Goal: Task Accomplishment & Management: Complete application form

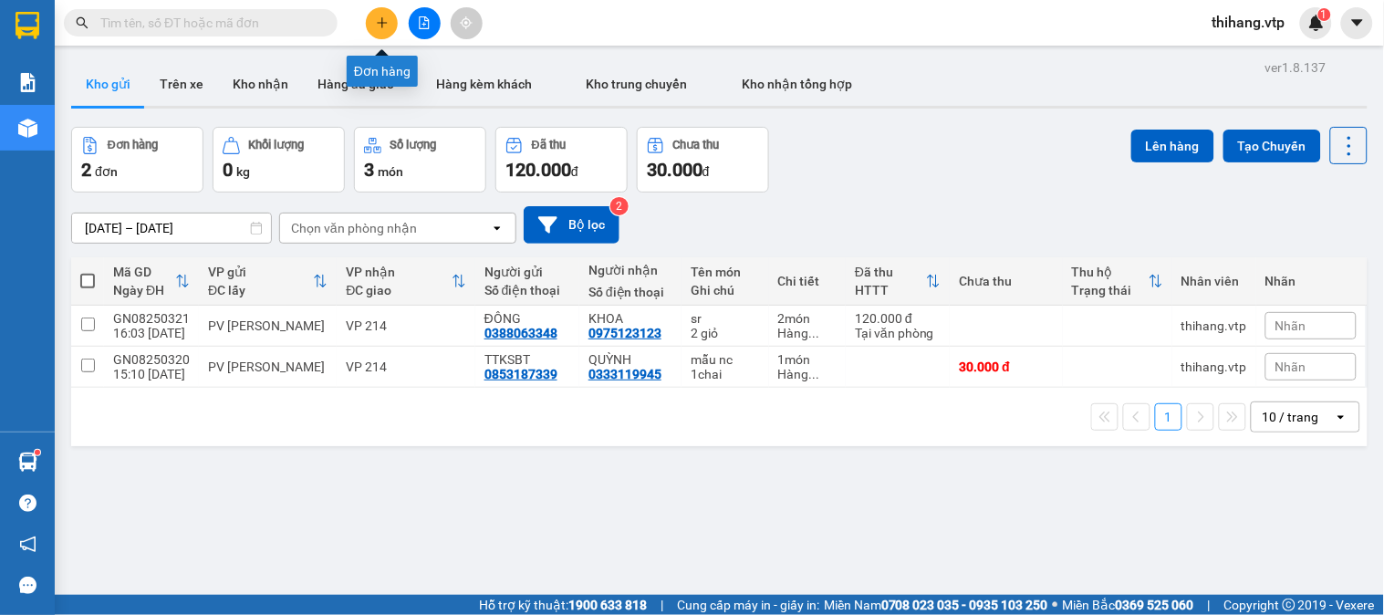
click at [378, 24] on icon "plus" at bounding box center [382, 22] width 13 height 13
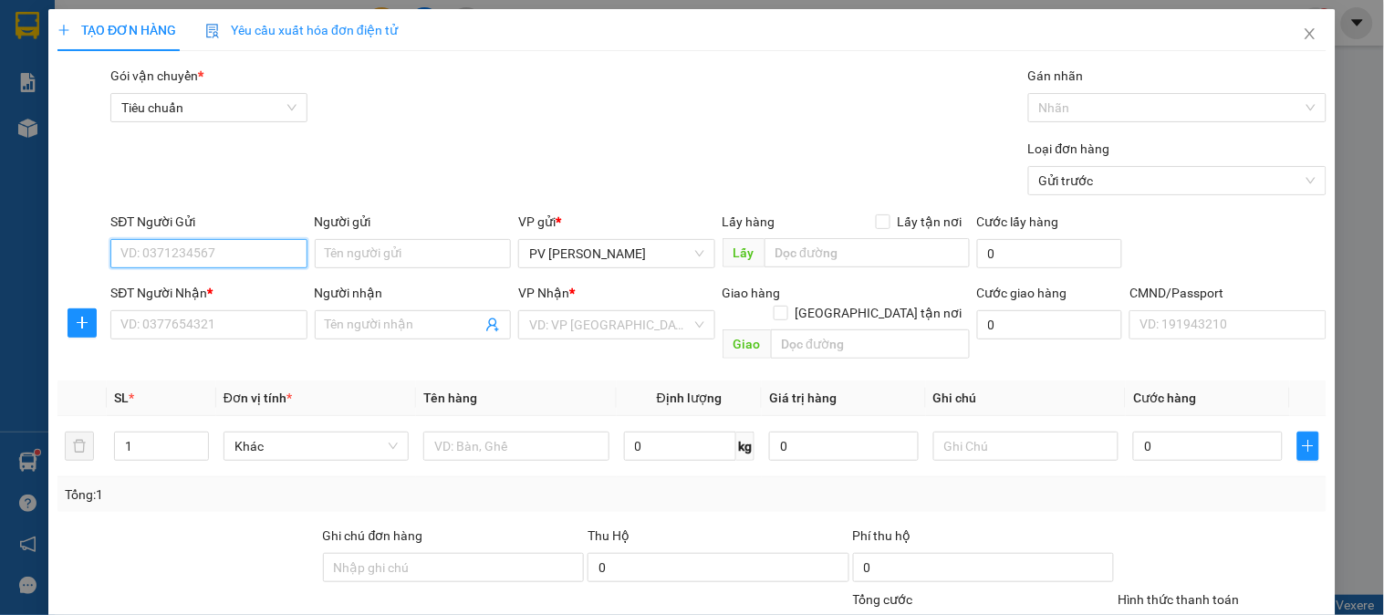
click at [241, 244] on input "SĐT Người Gửi" at bounding box center [208, 253] width 196 height 29
click at [213, 283] on div "0853187339 - TTKSBT" at bounding box center [206, 290] width 172 height 20
type input "0853187339"
type input "TTKSBT"
type input "0333119945"
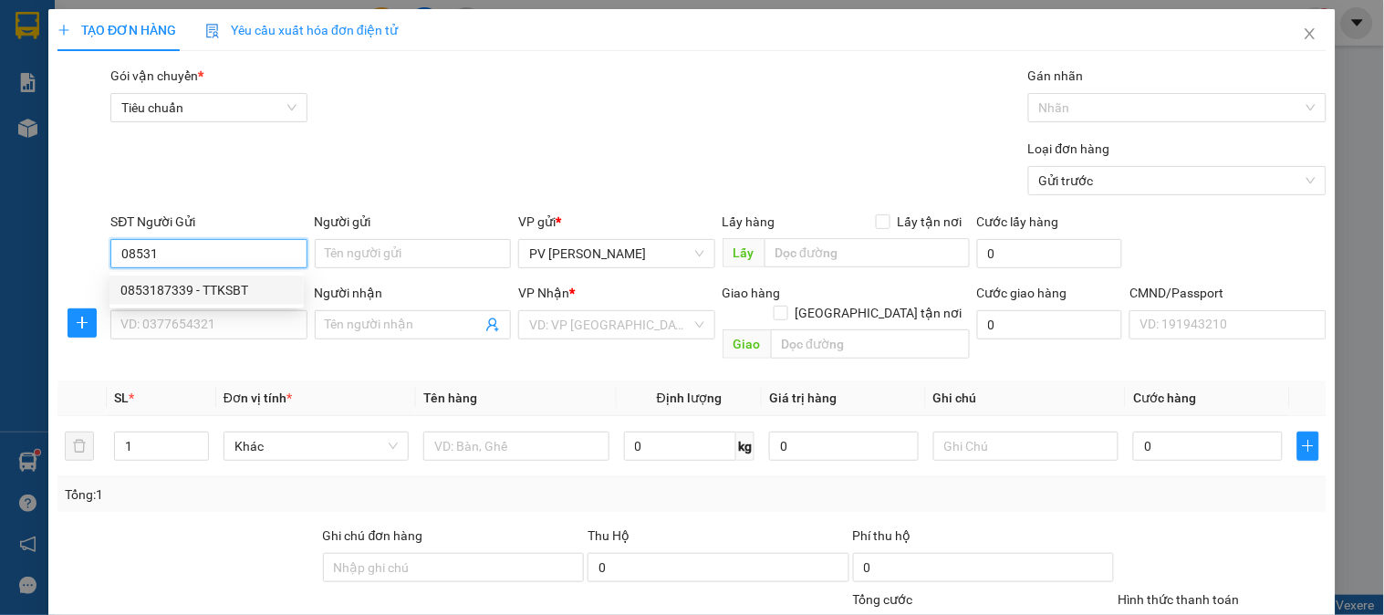
type input "QUỲNH"
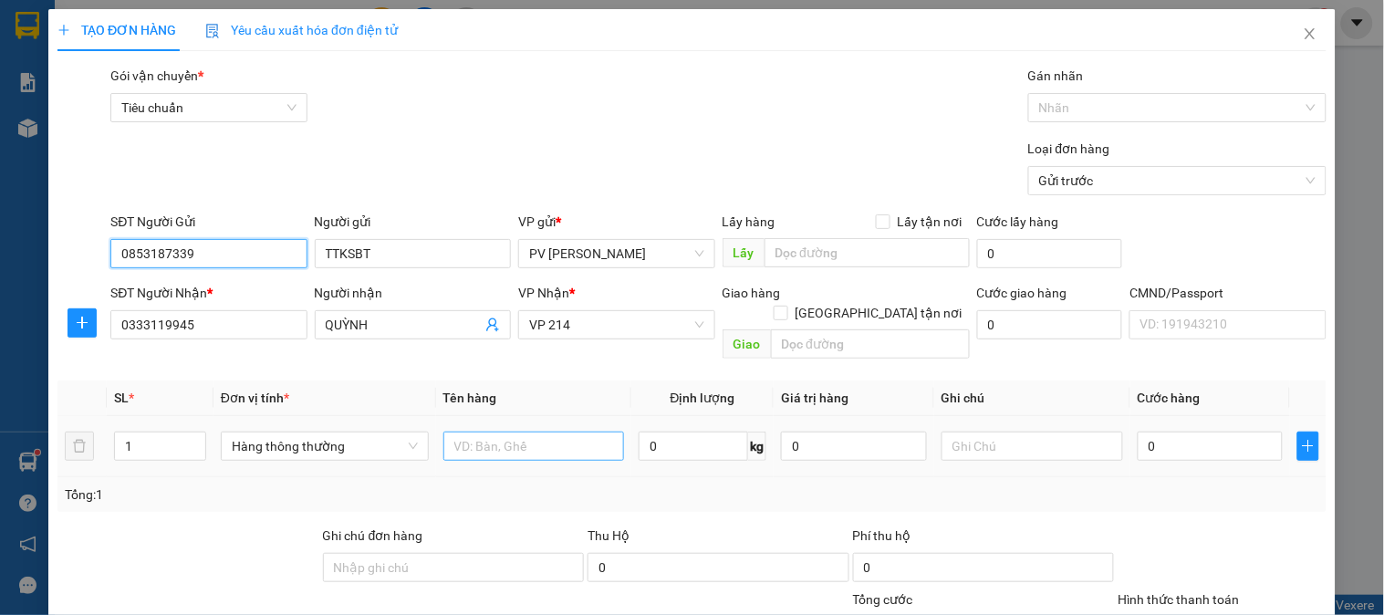
type input "0853187339"
click at [523, 438] on input "text" at bounding box center [533, 445] width 181 height 29
type input "MẪU NX"
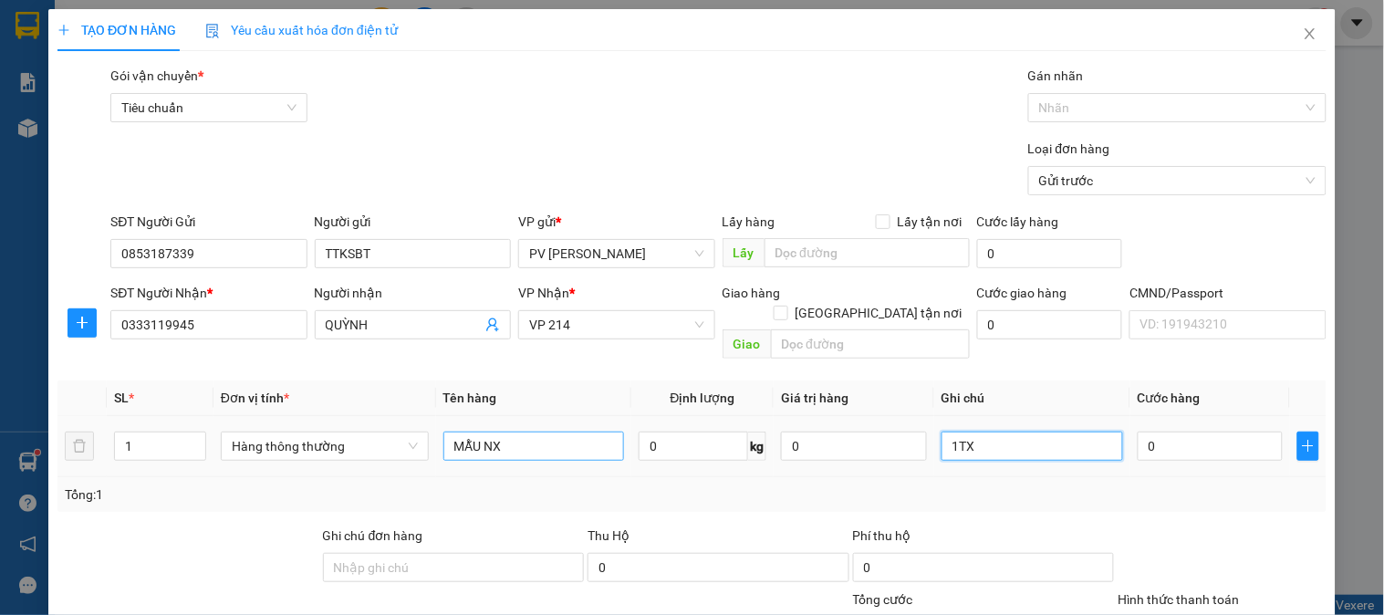
type input "1TX"
type input "4"
type input "40"
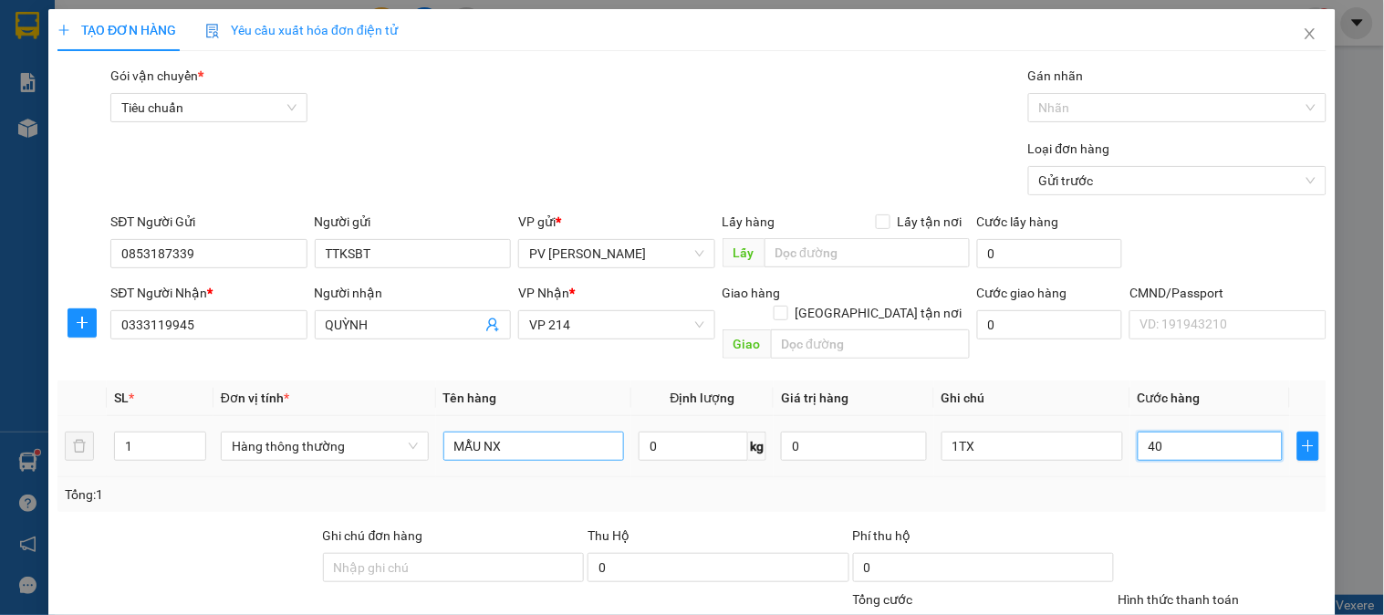
type input "40"
type input "400"
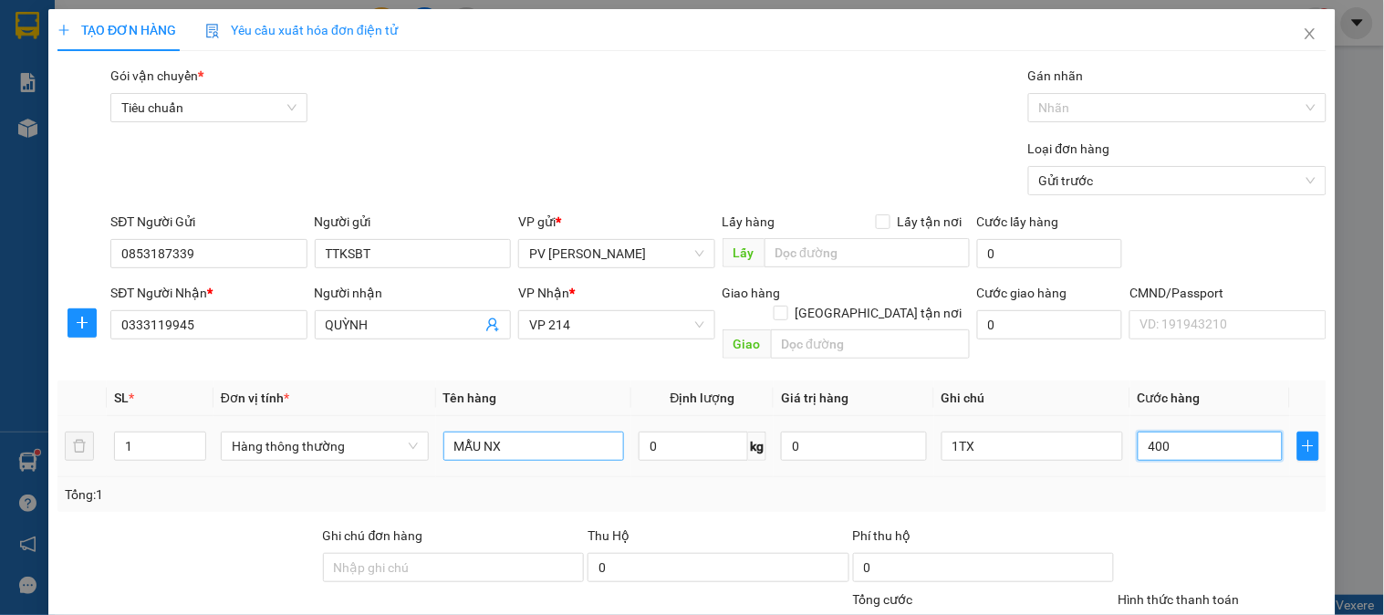
type input "4.000"
type input "40.000"
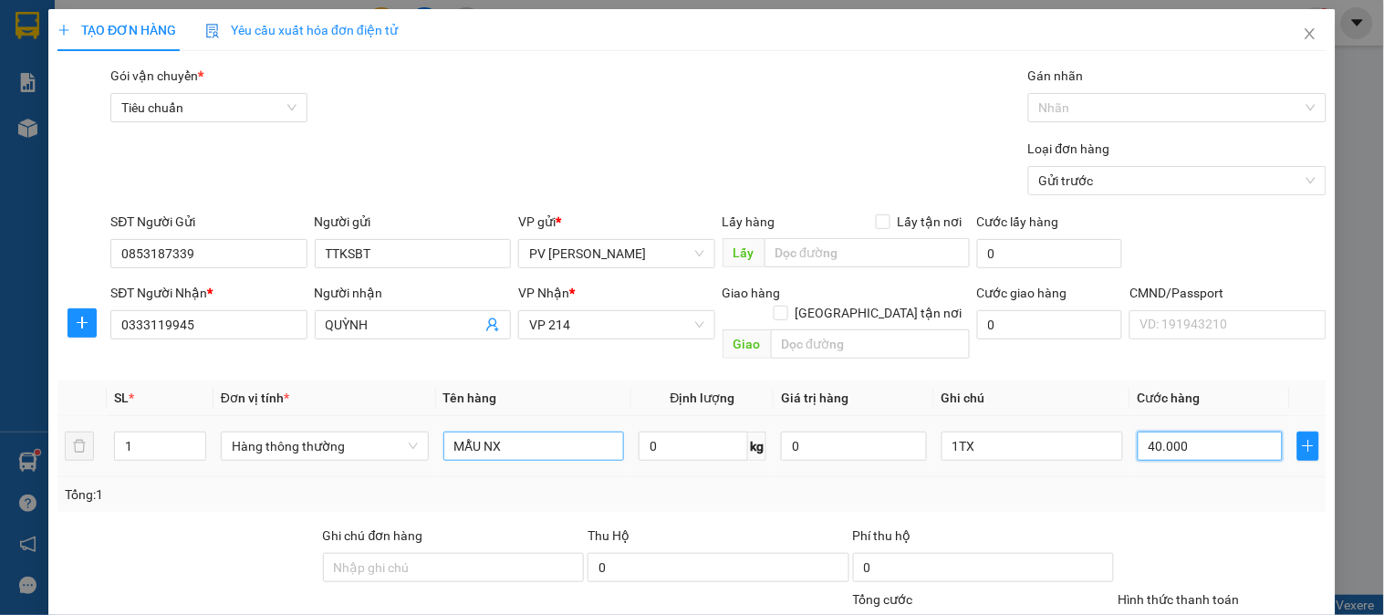
type input "40.000"
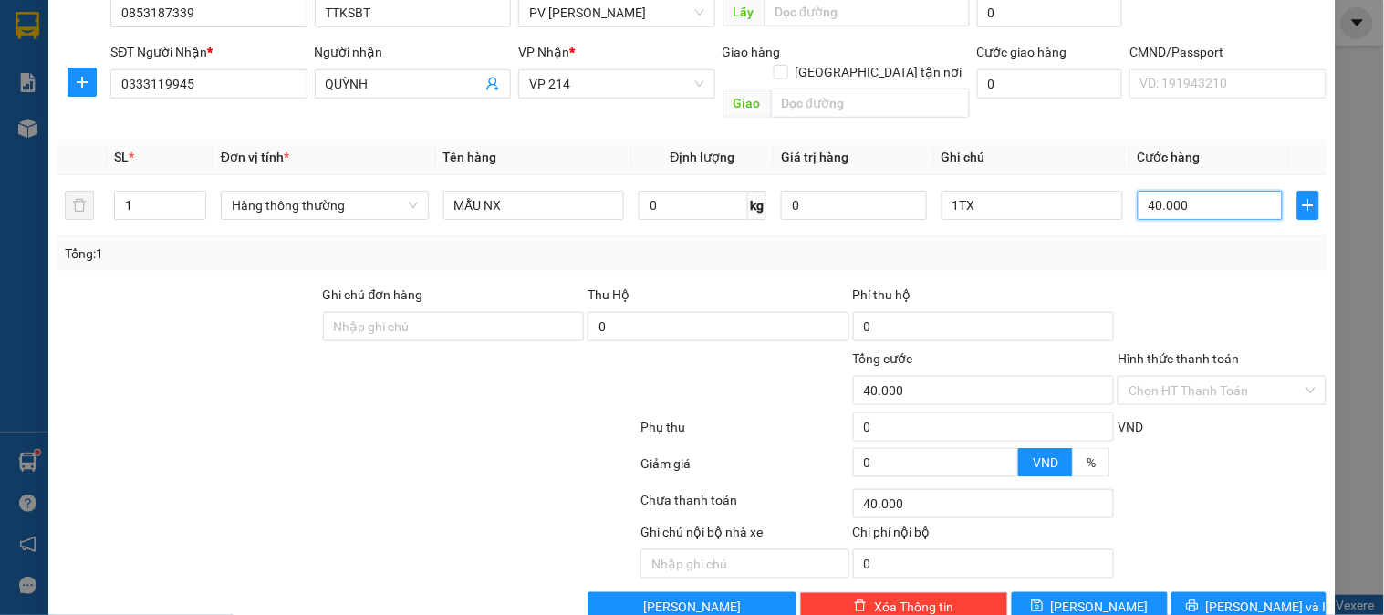
scroll to position [262, 0]
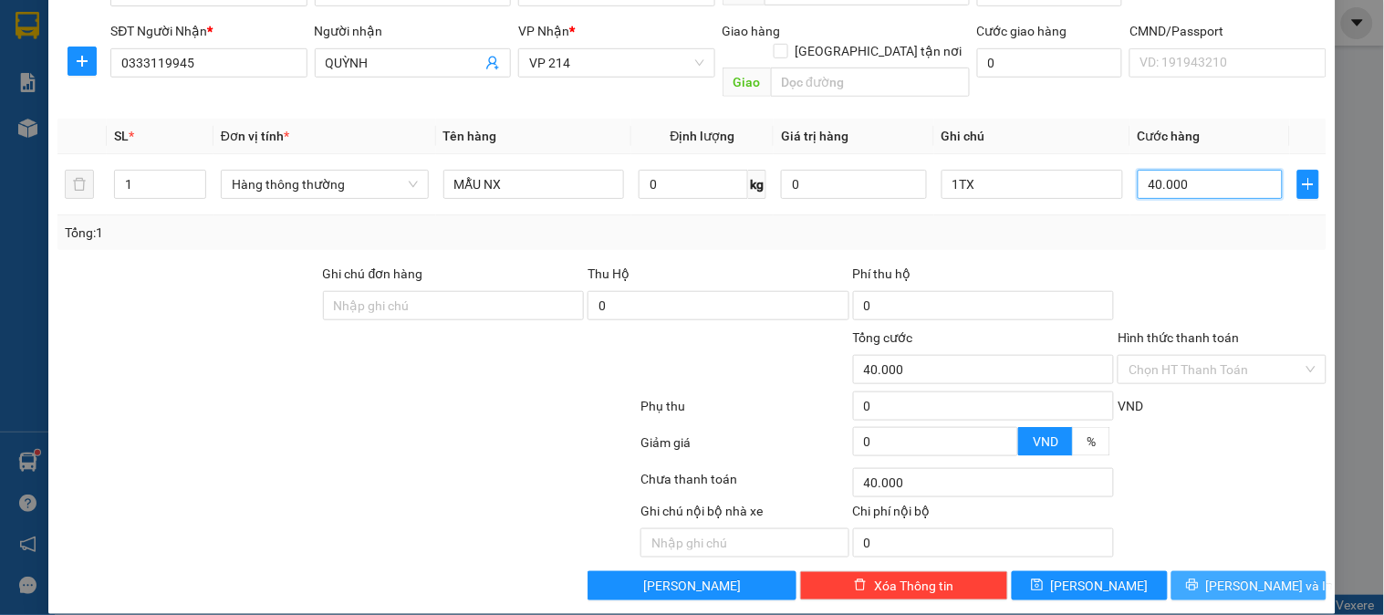
type input "40.000"
click at [1197, 571] on button "[PERSON_NAME] và In" at bounding box center [1248, 585] width 155 height 29
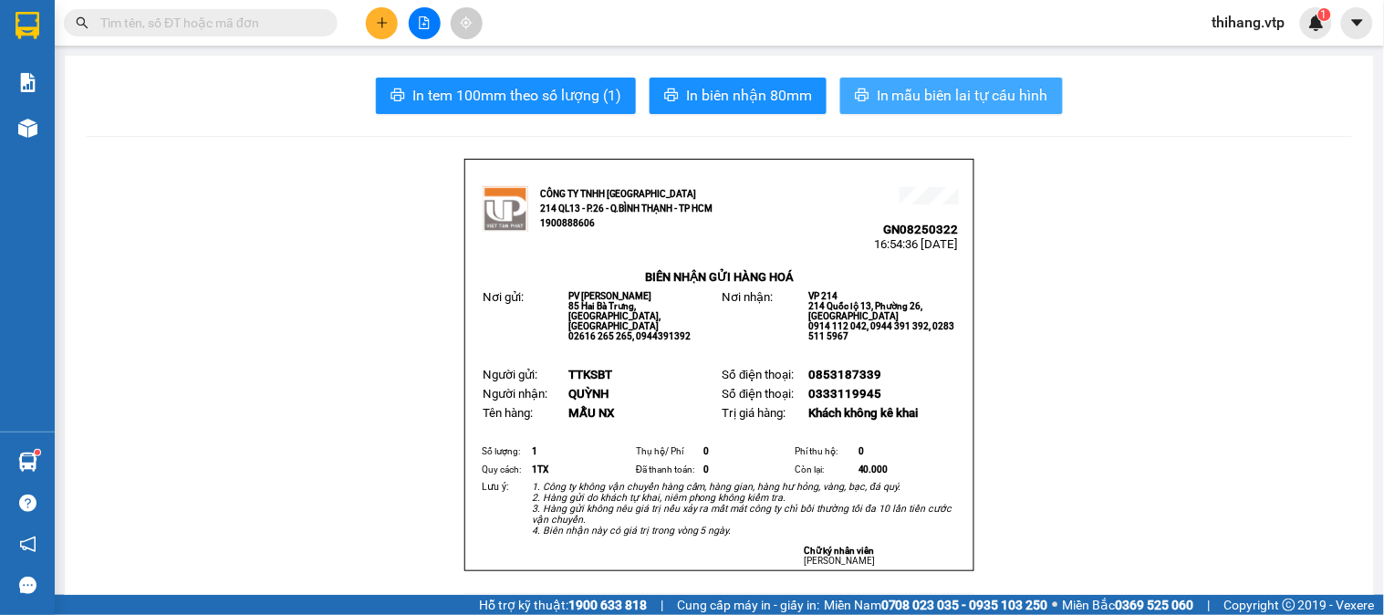
click at [953, 106] on span "In mẫu biên lai tự cấu hình" at bounding box center [961, 95] width 171 height 23
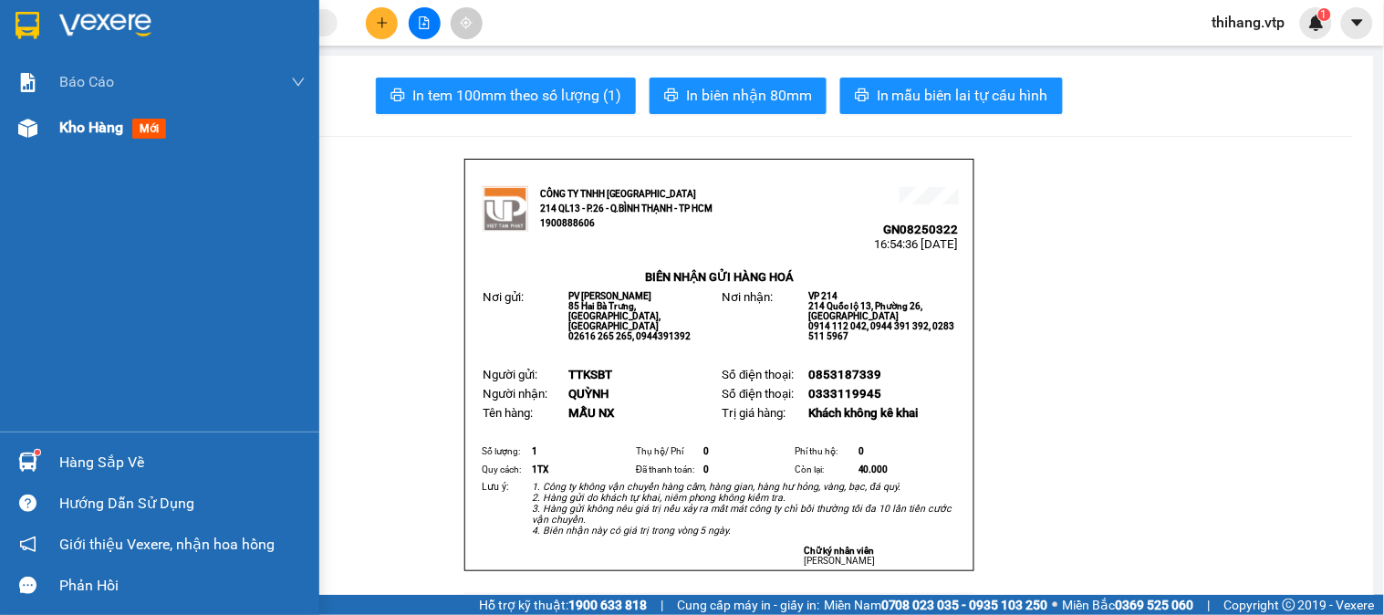
click at [78, 124] on span "Kho hàng" at bounding box center [91, 127] width 64 height 17
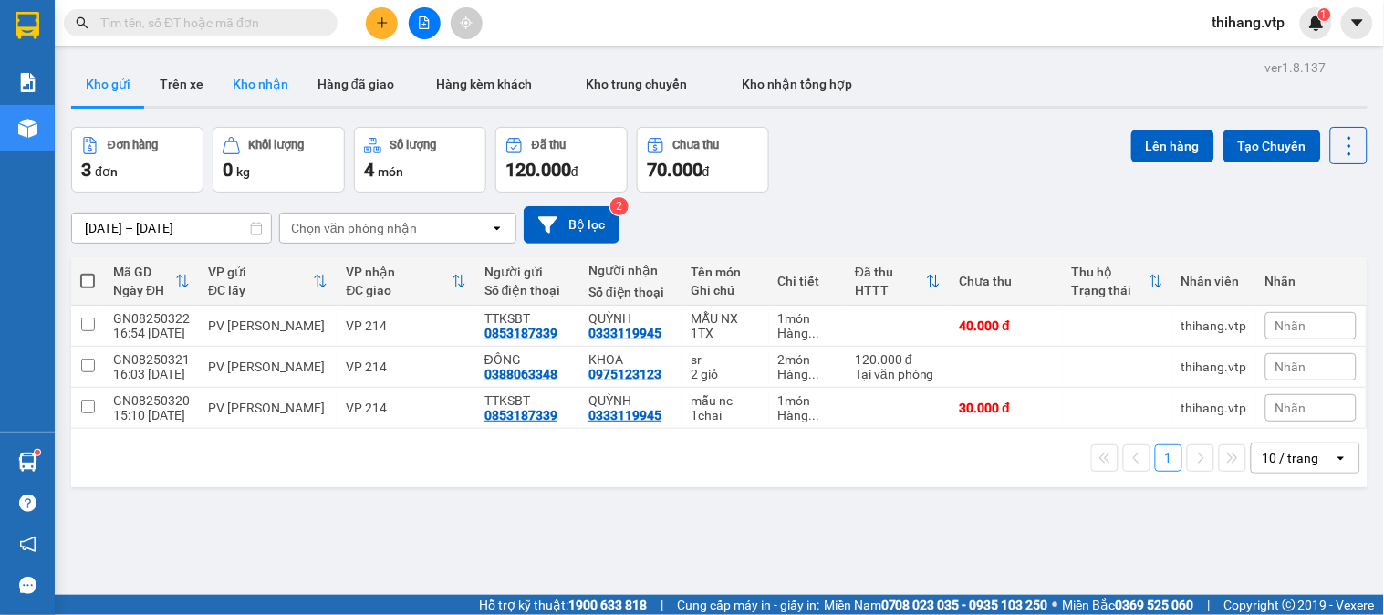
click at [244, 86] on button "Kho nhận" at bounding box center [260, 84] width 85 height 44
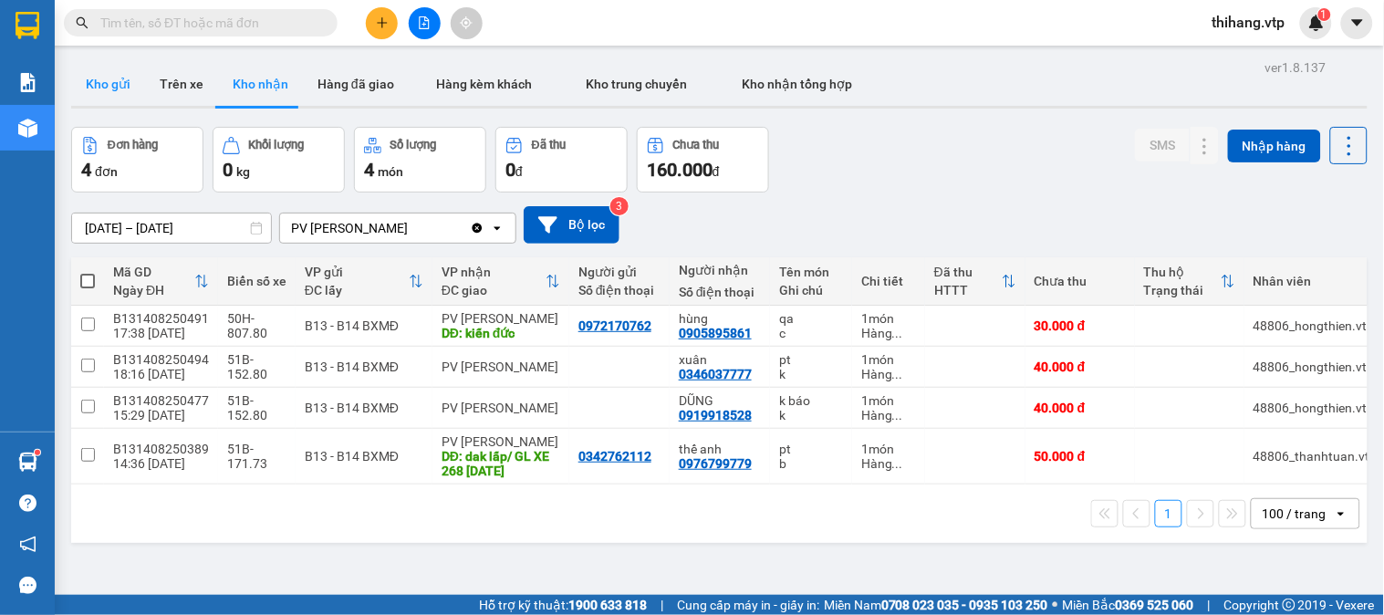
click at [97, 83] on button "Kho gửi" at bounding box center [108, 84] width 74 height 44
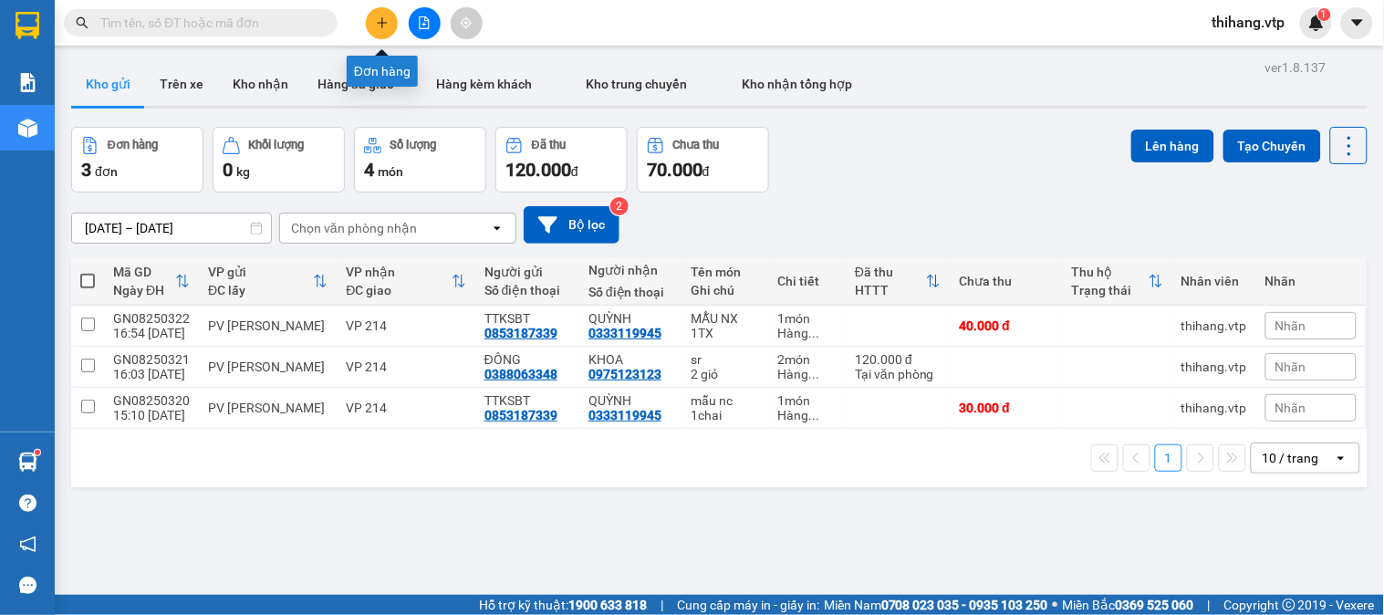
click at [378, 26] on icon "plus" at bounding box center [382, 22] width 13 height 13
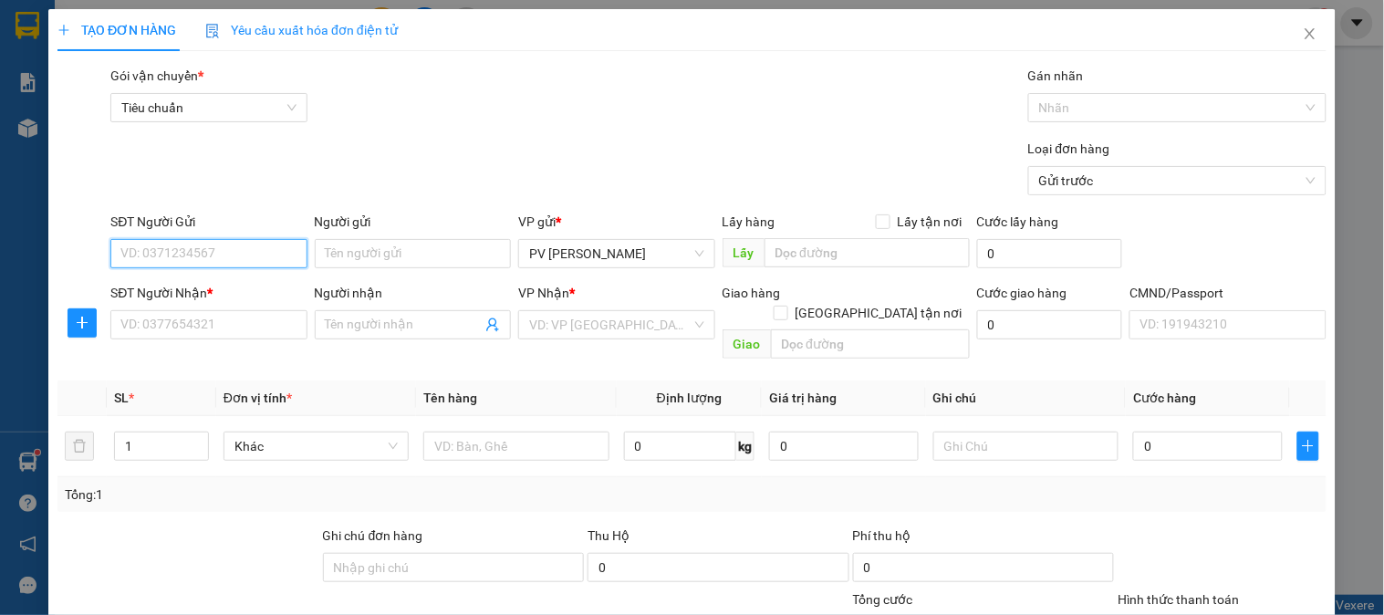
click at [224, 252] on input "SĐT Người Gửi" at bounding box center [208, 253] width 196 height 29
click at [208, 284] on div "0967964041 - LIỄU" at bounding box center [206, 290] width 172 height 20
type input "0967964041"
type input "LIỄU"
type input "0936201768"
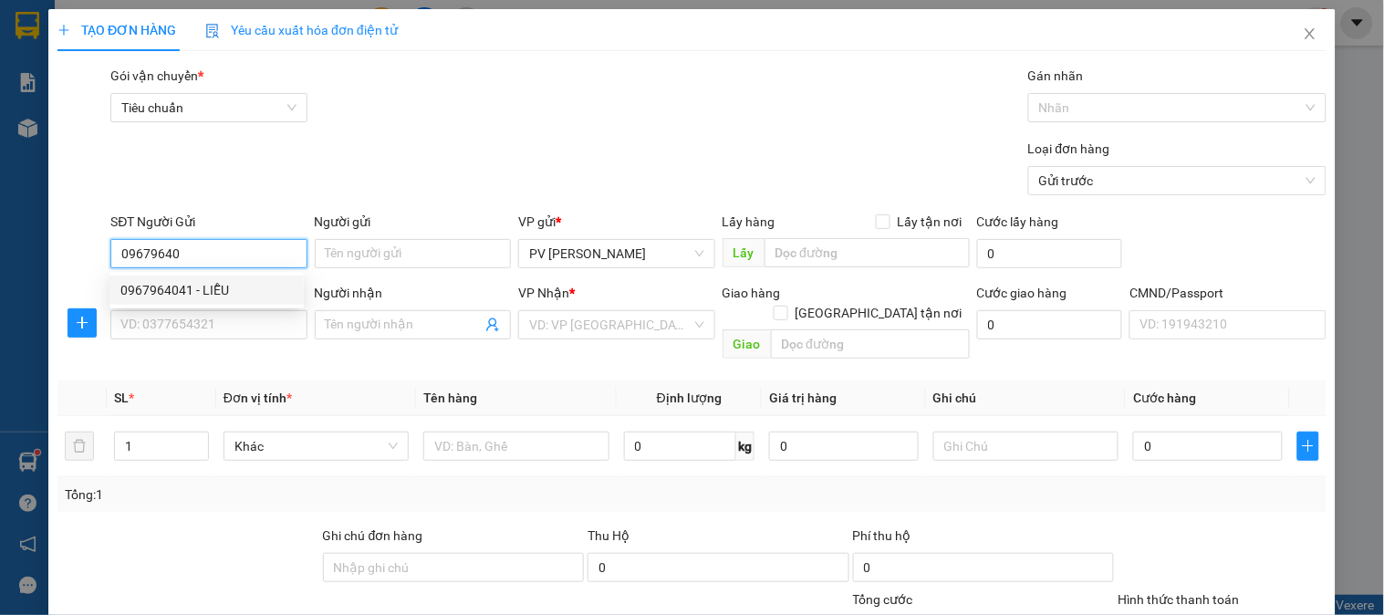
type input "PHI"
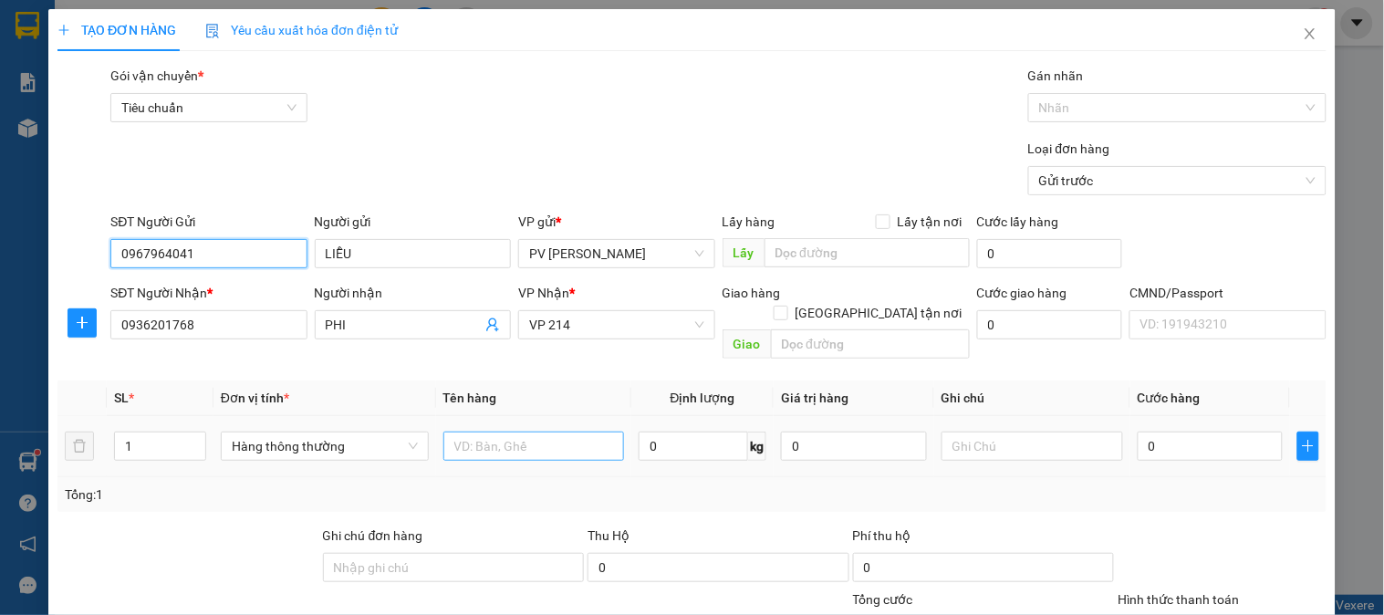
type input "0967964041"
click at [468, 431] on input "text" at bounding box center [533, 445] width 181 height 29
type input "QAO"
type input "1C"
type input "4"
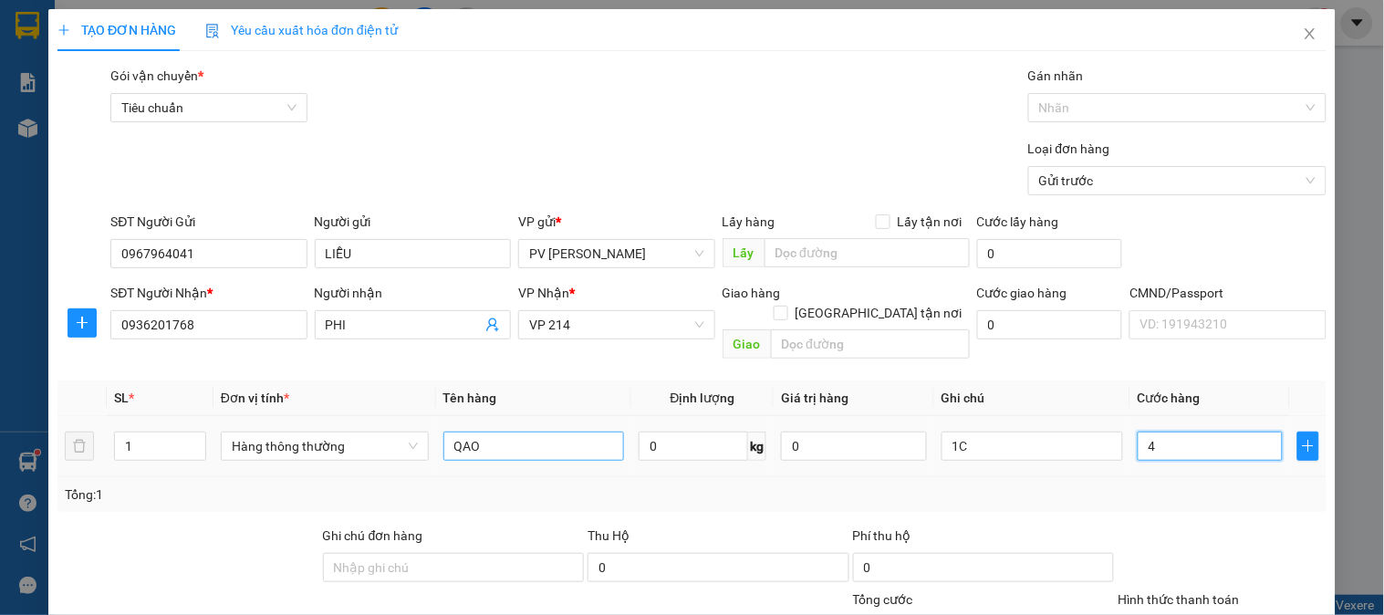
type input "4"
type input "40"
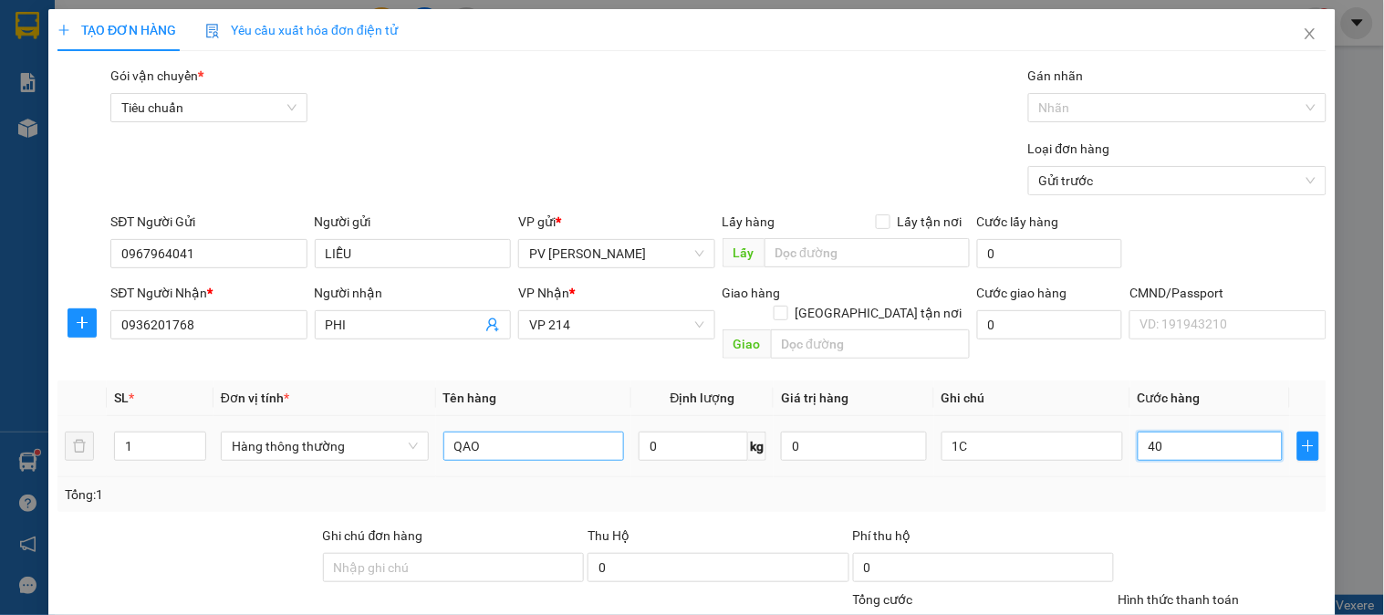
type input "400"
type input "4.000"
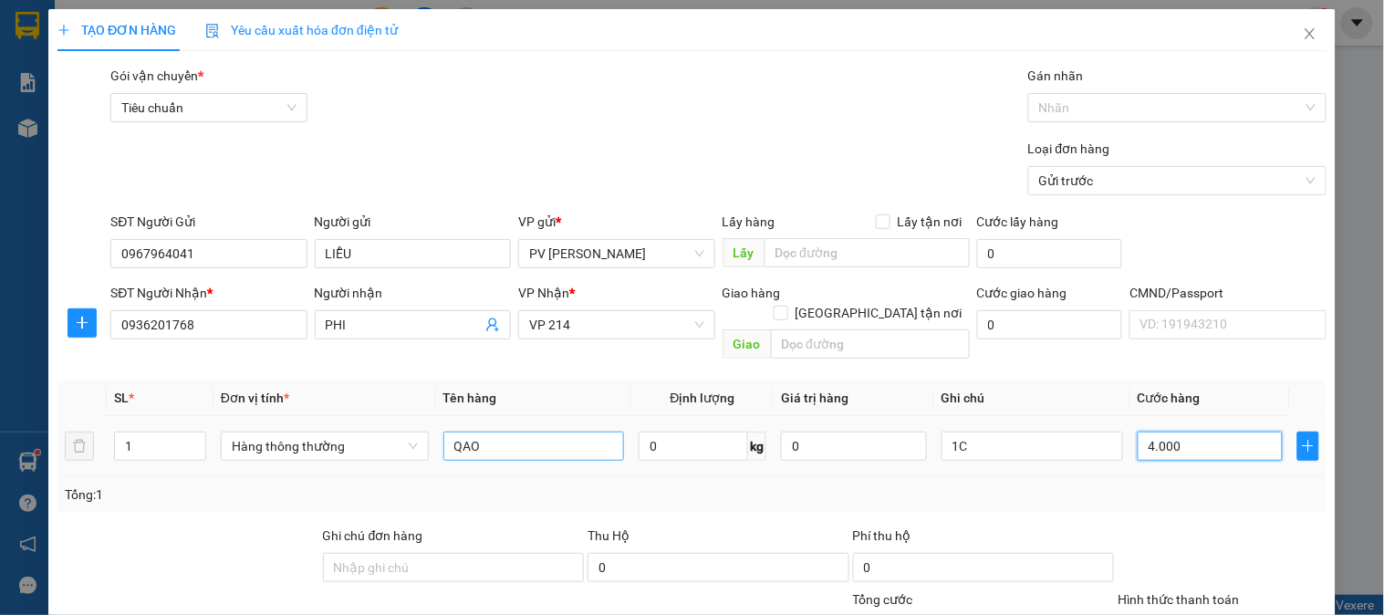
type input "4.000"
type input "40.000"
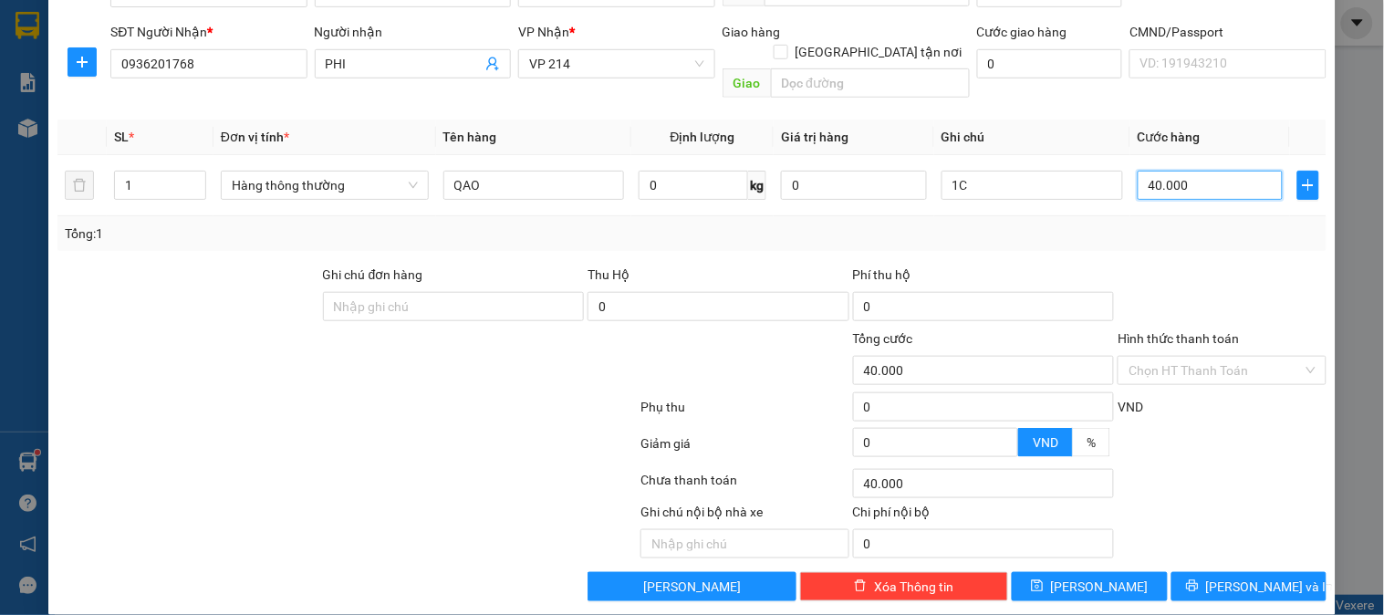
scroll to position [262, 0]
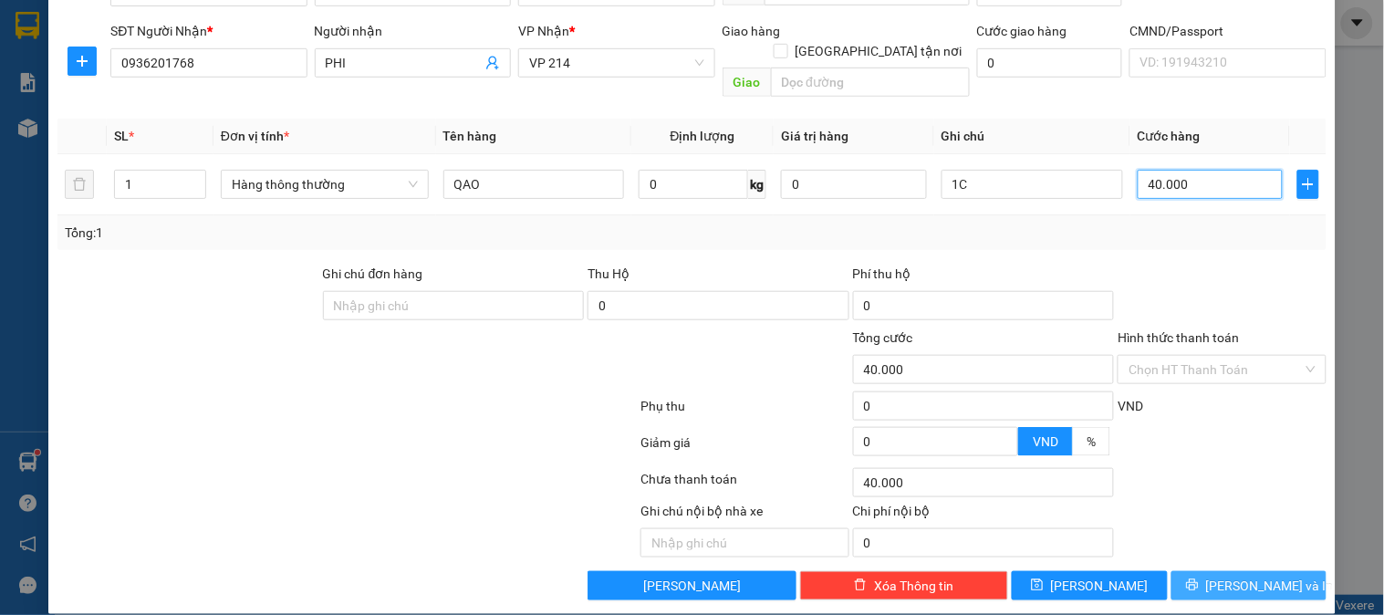
type input "40.000"
click at [1249, 575] on span "[PERSON_NAME] và In" at bounding box center [1270, 585] width 128 height 20
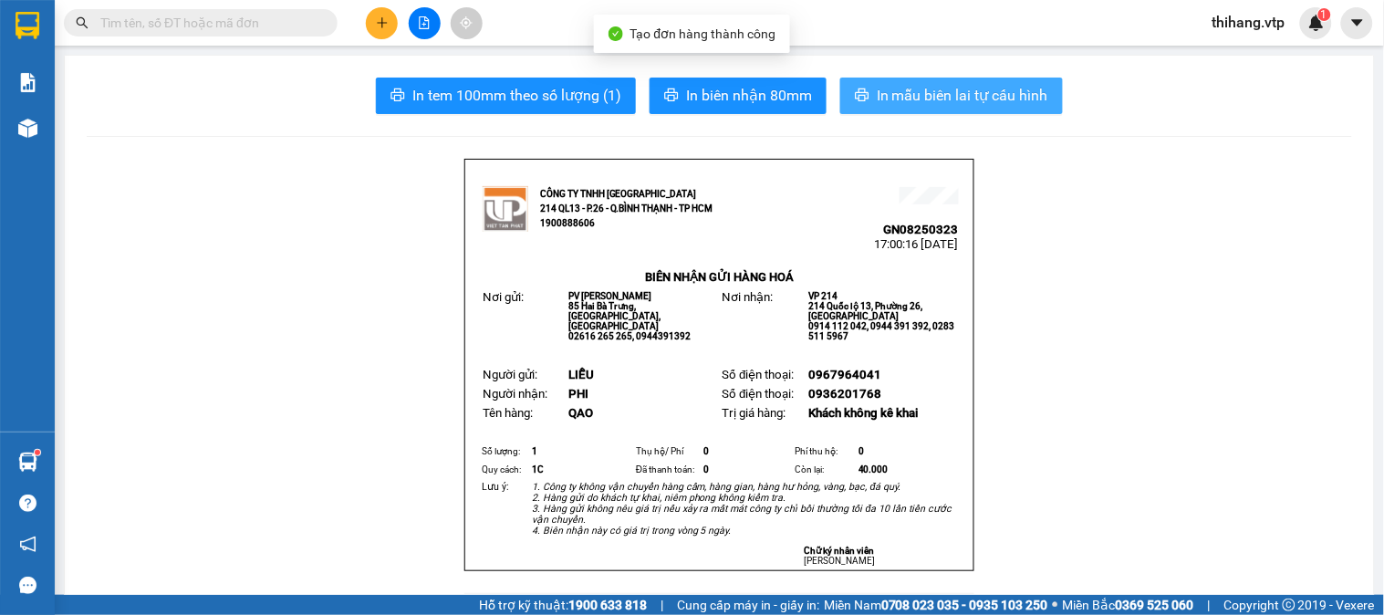
click at [989, 98] on span "In mẫu biên lai tự cấu hình" at bounding box center [961, 95] width 171 height 23
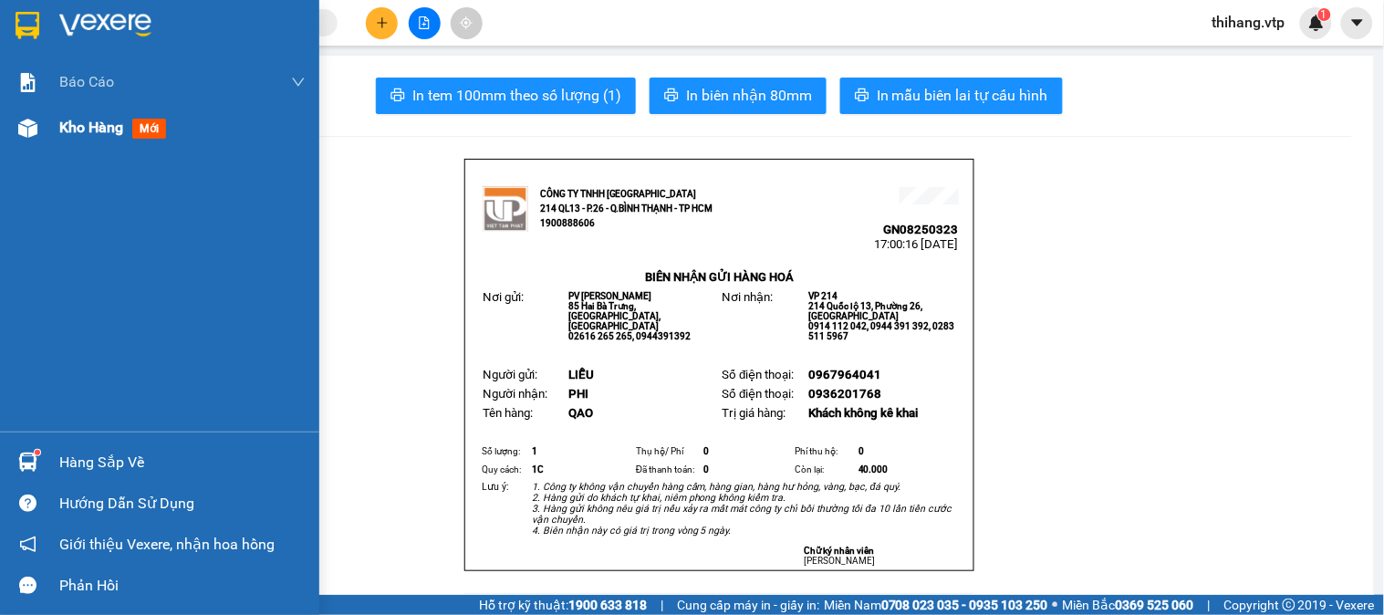
click at [85, 126] on span "Kho hàng" at bounding box center [91, 127] width 64 height 17
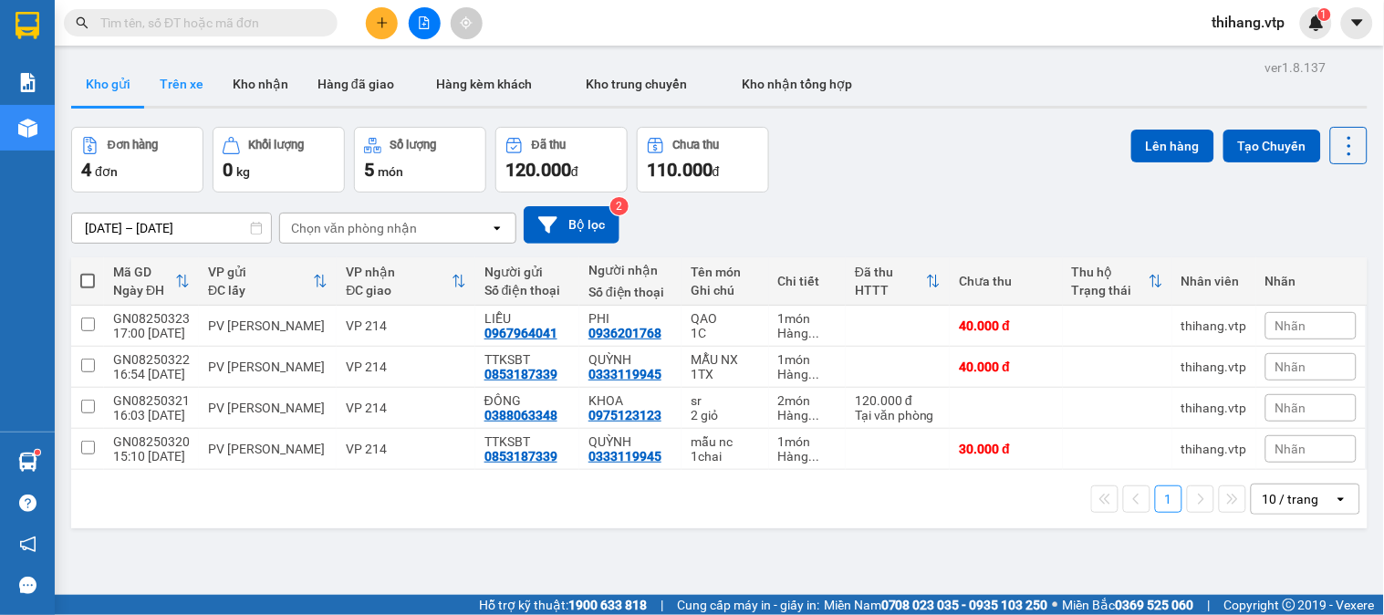
click at [196, 83] on button "Trên xe" at bounding box center [181, 84] width 73 height 44
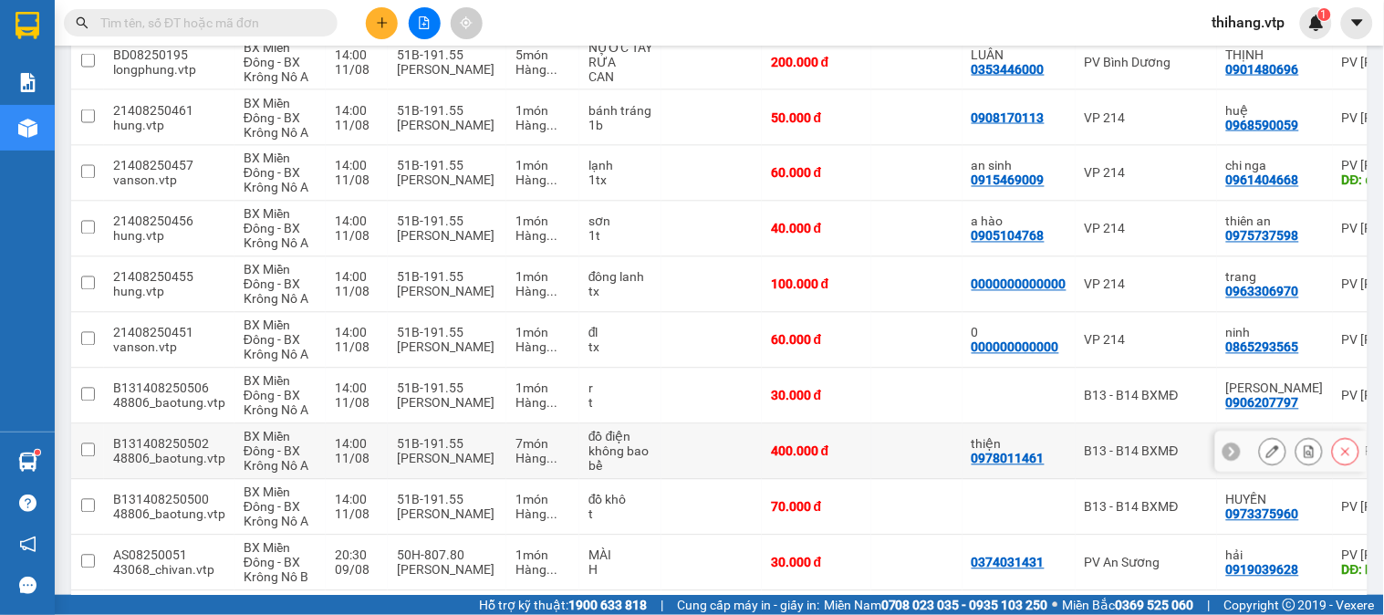
scroll to position [827, 0]
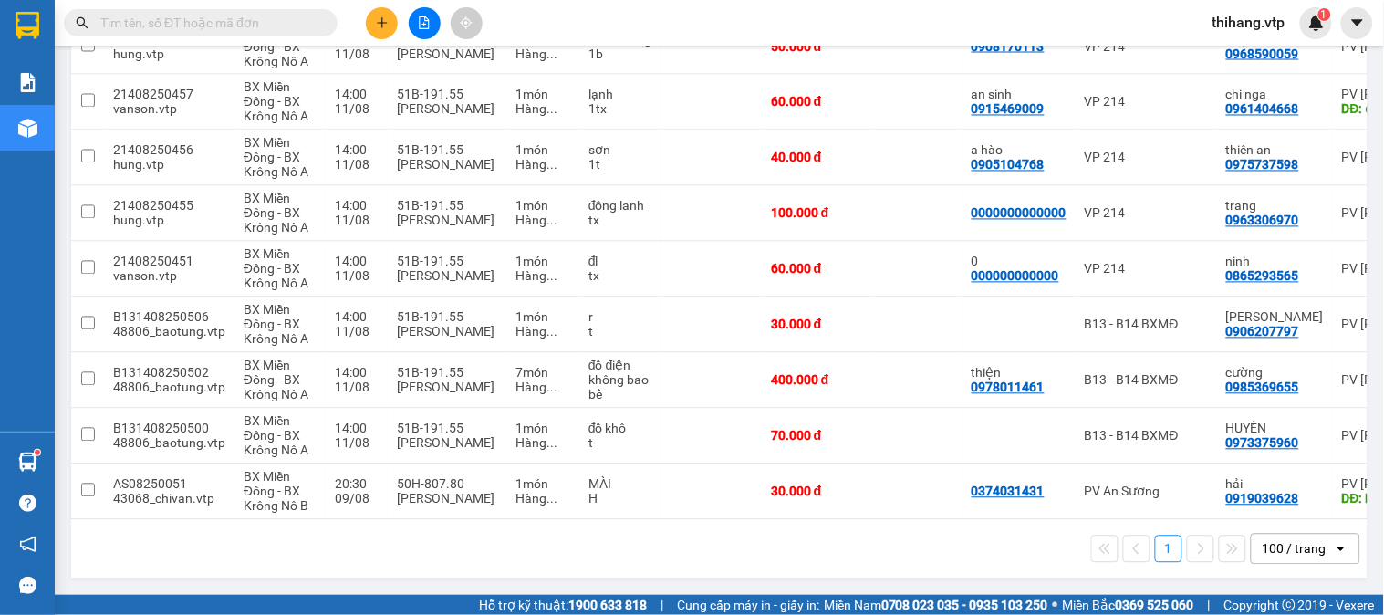
drag, startPoint x: 825, startPoint y: 520, endPoint x: 923, endPoint y: 520, distance: 97.6
click at [923, 520] on div "1 100 / trang open" at bounding box center [719, 549] width 1296 height 58
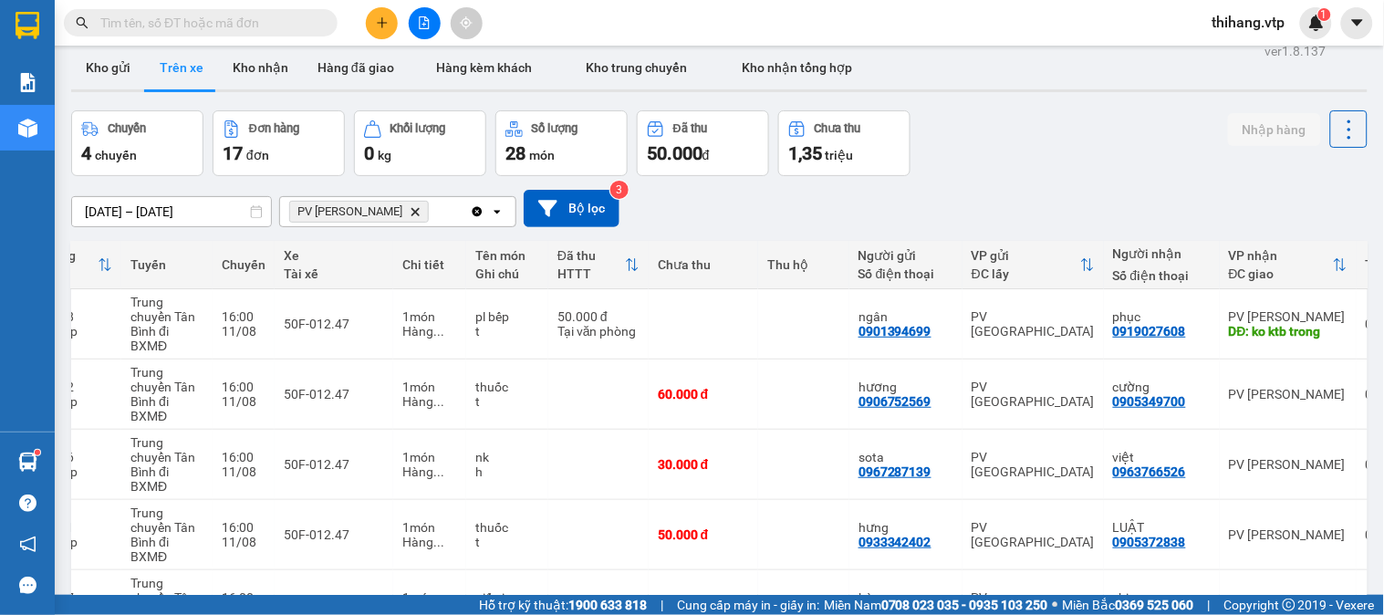
scroll to position [0, 0]
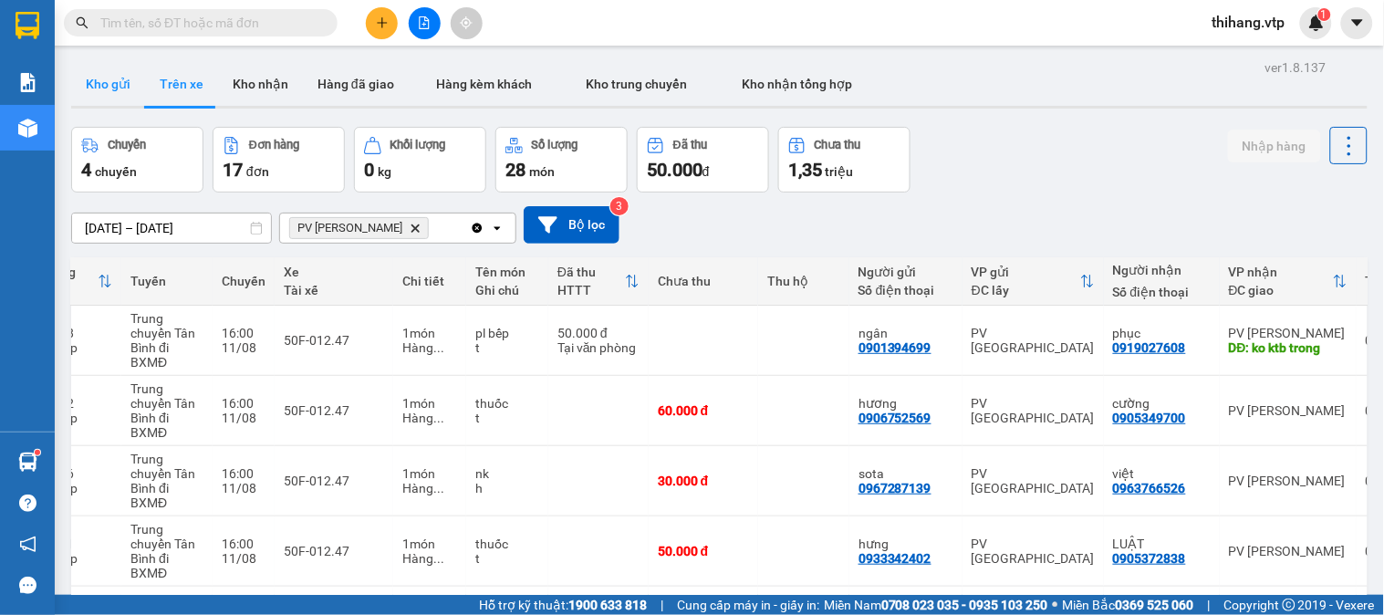
click at [110, 84] on button "Kho gửi" at bounding box center [108, 84] width 74 height 44
